Goal: Communication & Community: Share content

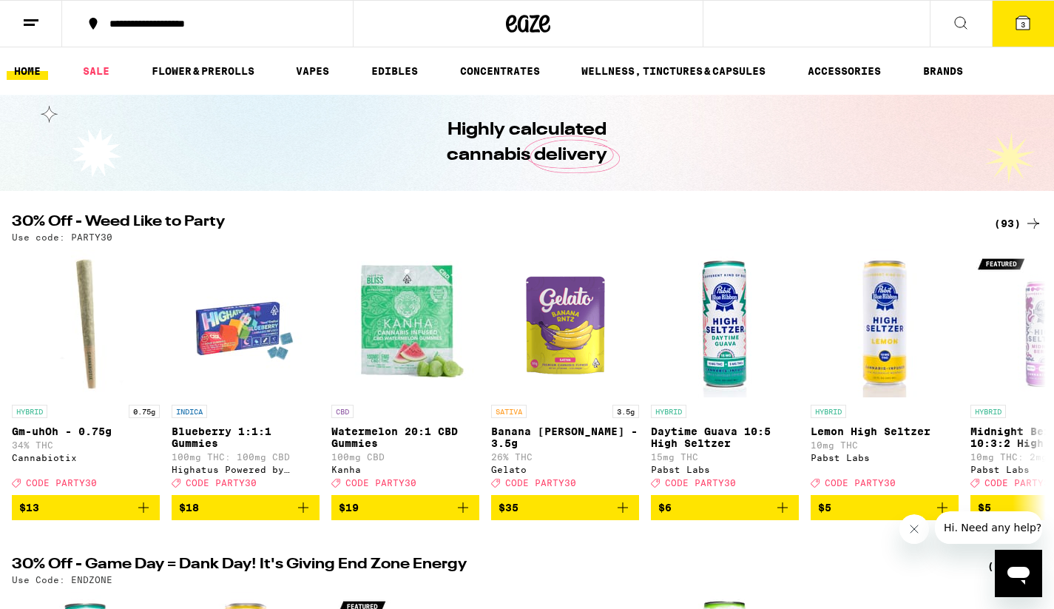
click at [33, 26] on icon at bounding box center [31, 23] width 18 height 18
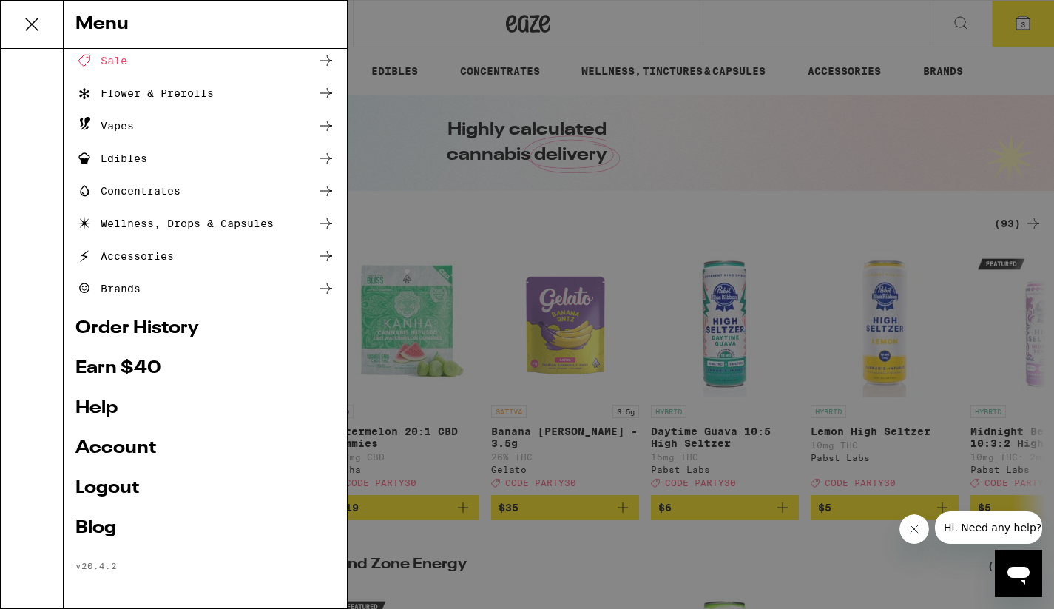
scroll to position [71, 0]
click at [142, 367] on link "Earn $ 40" at bounding box center [205, 368] width 260 height 18
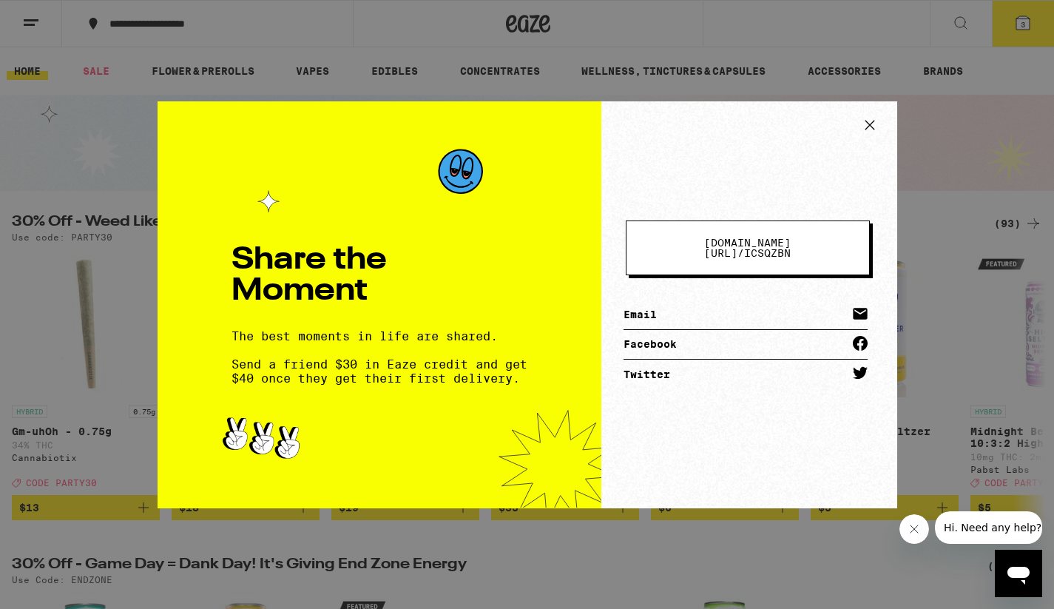
click at [648, 308] on link "Email" at bounding box center [745, 315] width 244 height 30
